Goal: Connect with others: Connect with others

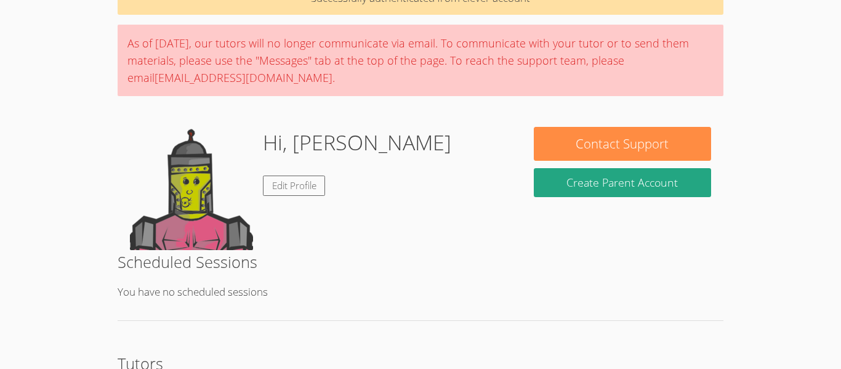
scroll to position [76, 0]
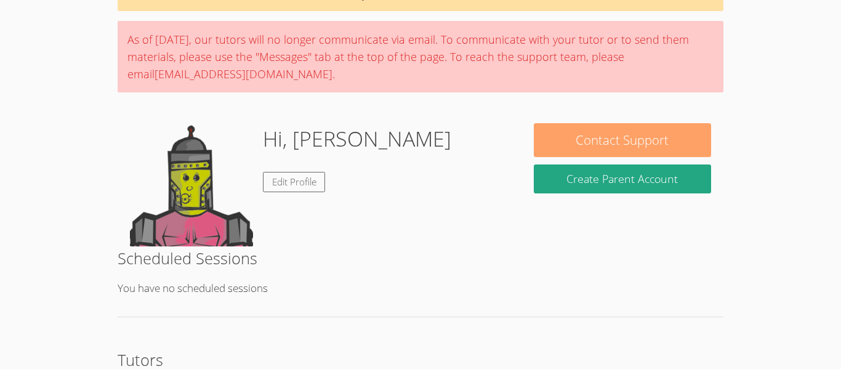
click at [583, 143] on button "Contact Support" at bounding box center [622, 140] width 177 height 34
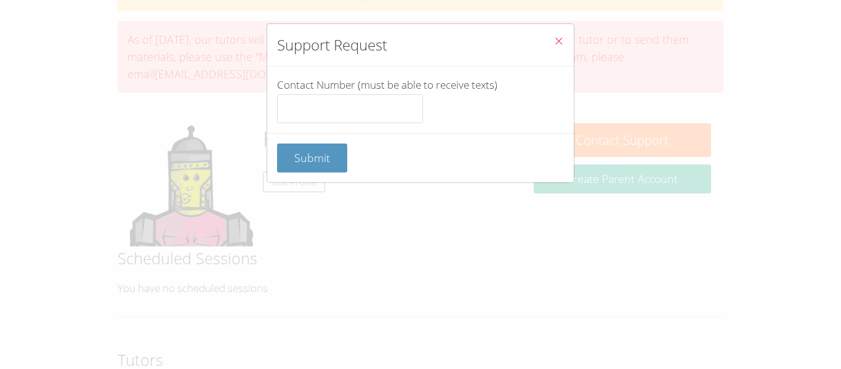
click at [560, 42] on icon "Close" at bounding box center [558, 41] width 10 height 10
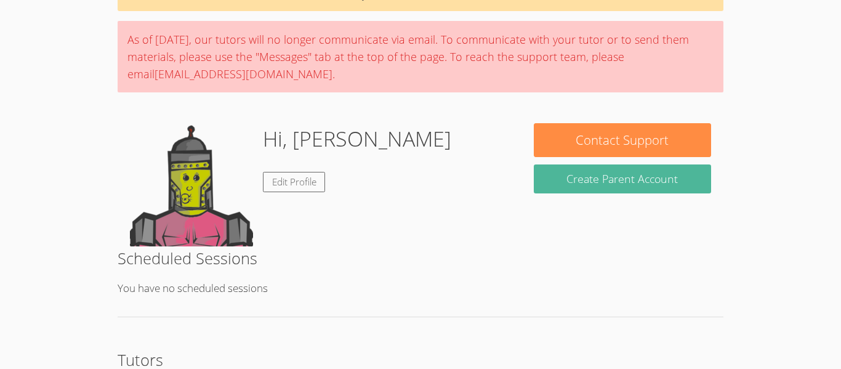
click at [634, 180] on button "Create Parent Account" at bounding box center [622, 178] width 177 height 29
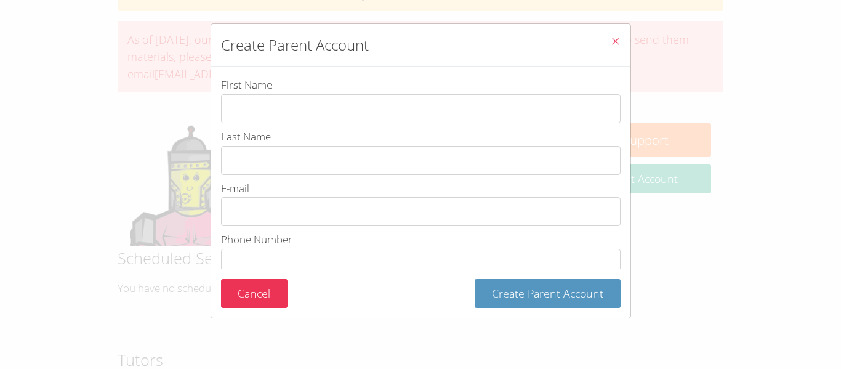
click at [614, 33] on button "Close" at bounding box center [615, 43] width 30 height 38
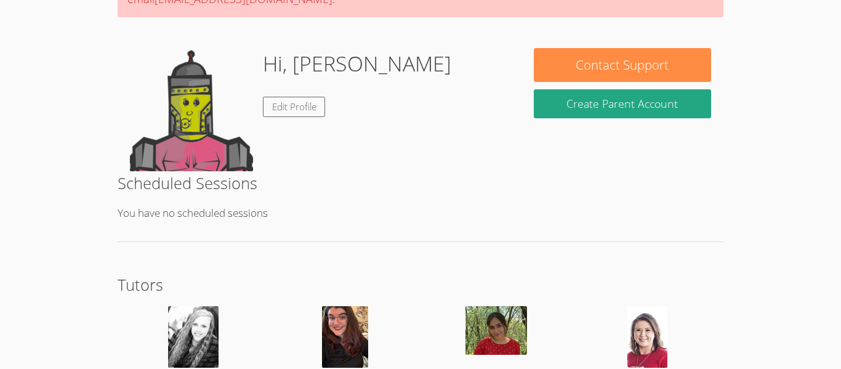
scroll to position [161, 0]
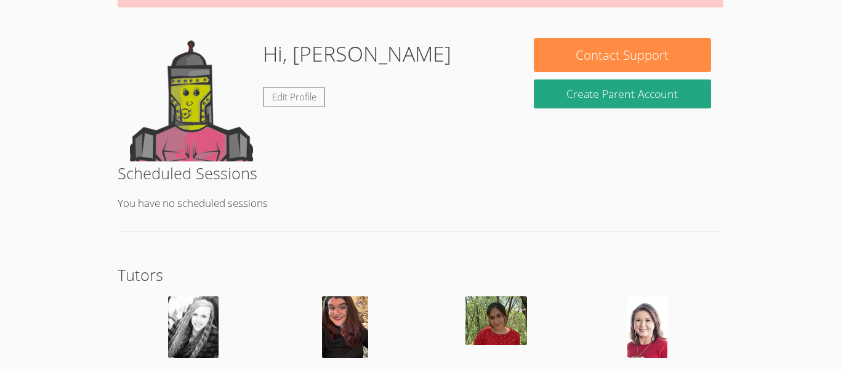
click at [201, 336] on img at bounding box center [193, 327] width 50 height 62
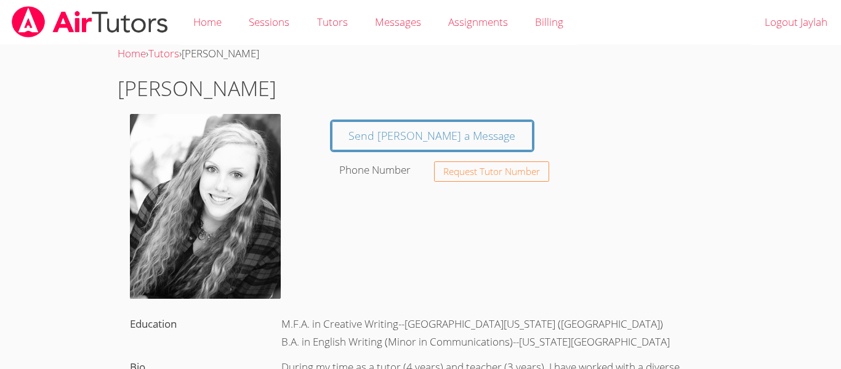
click at [243, 233] on img at bounding box center [205, 206] width 151 height 185
click at [489, 177] on button "Request Tutor Number" at bounding box center [491, 171] width 115 height 20
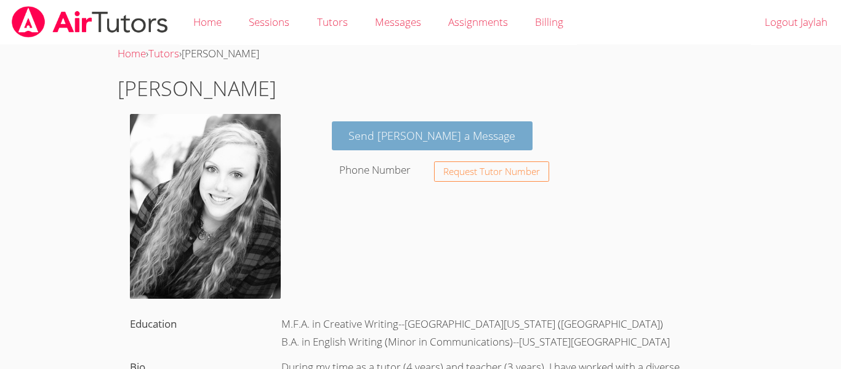
click at [428, 134] on link "Send [PERSON_NAME] a Message" at bounding box center [432, 135] width 201 height 29
